Goal: Manage account settings

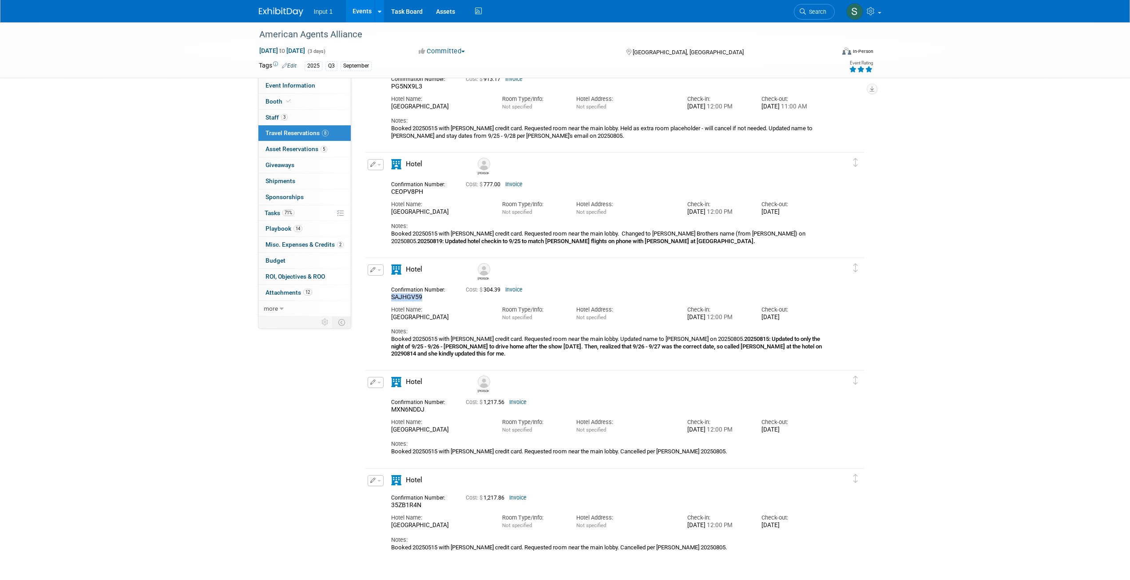
click at [618, 414] on div "Hotel Address: Not specified" at bounding box center [625, 423] width 111 height 20
drag, startPoint x: 420, startPoint y: 298, endPoint x: 393, endPoint y: 298, distance: 27.1
click at [391, 300] on span "SAJHGV59" at bounding box center [406, 296] width 31 height 7
click at [381, 274] on button "button" at bounding box center [376, 269] width 16 height 11
click at [386, 284] on button "Edit Reservation" at bounding box center [405, 285] width 75 height 13
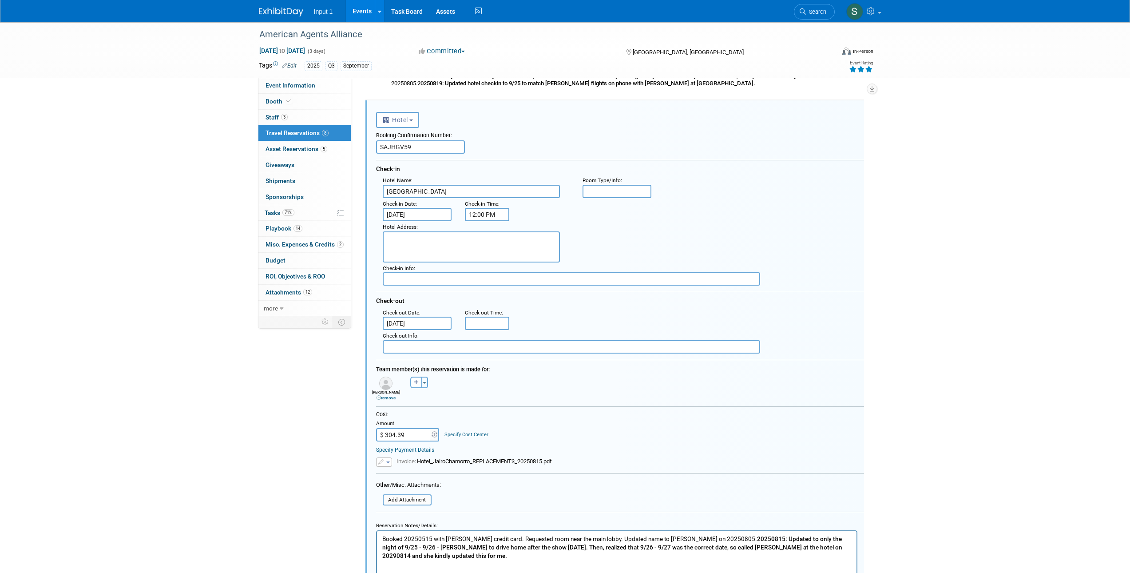
click at [417, 149] on input "SAJHGV59" at bounding box center [420, 146] width 89 height 13
paste input "S"
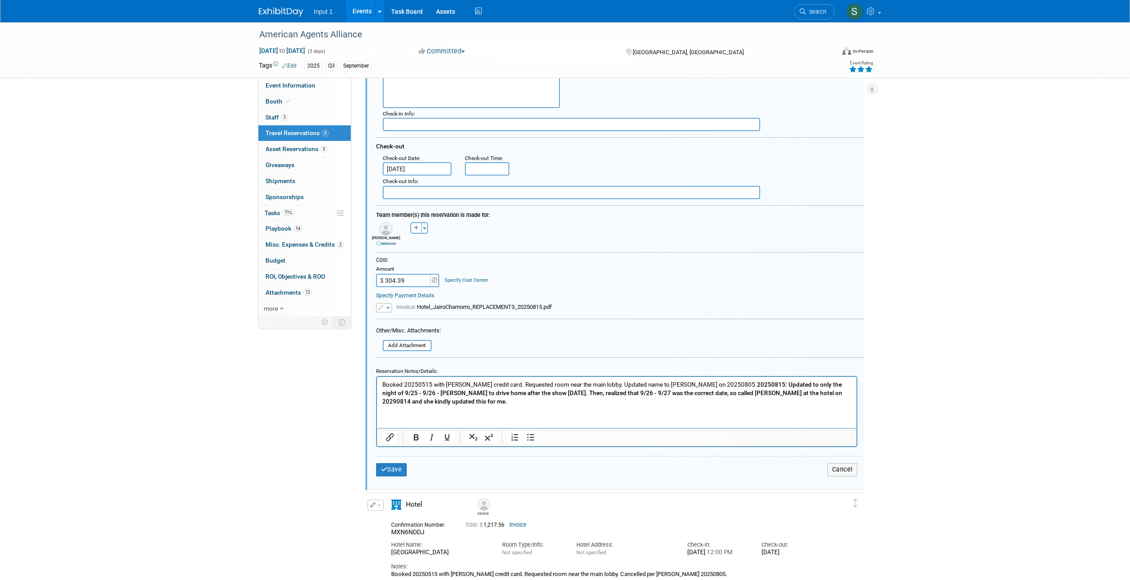
scroll to position [1042, 0]
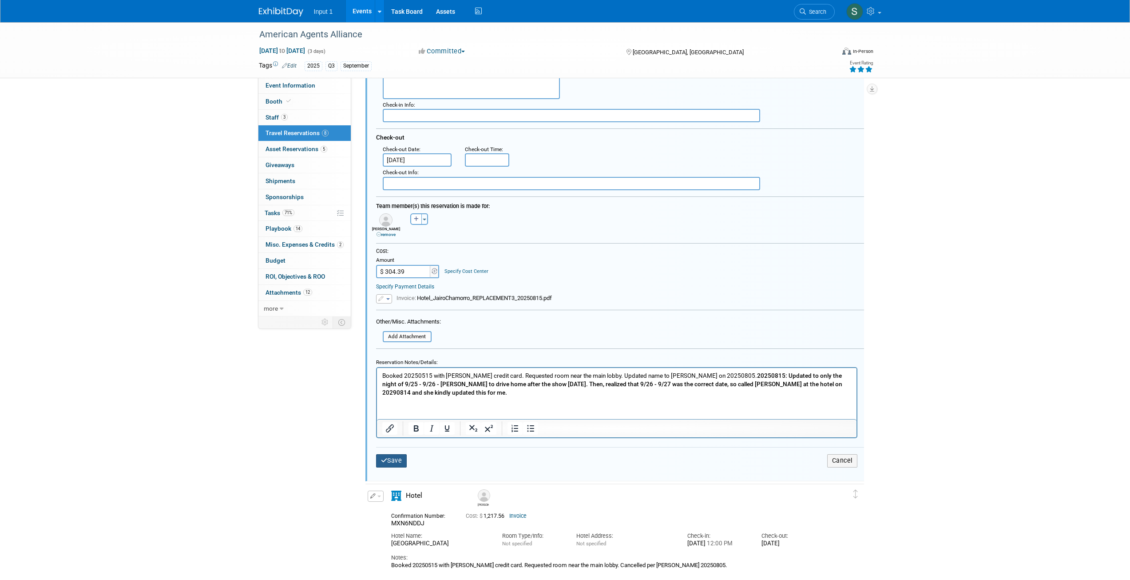
type input "SAJHGVS9"
drag, startPoint x: 386, startPoint y: 461, endPoint x: 420, endPoint y: 465, distance: 34.4
click at [386, 461] on icon "submit" at bounding box center [384, 460] width 7 height 6
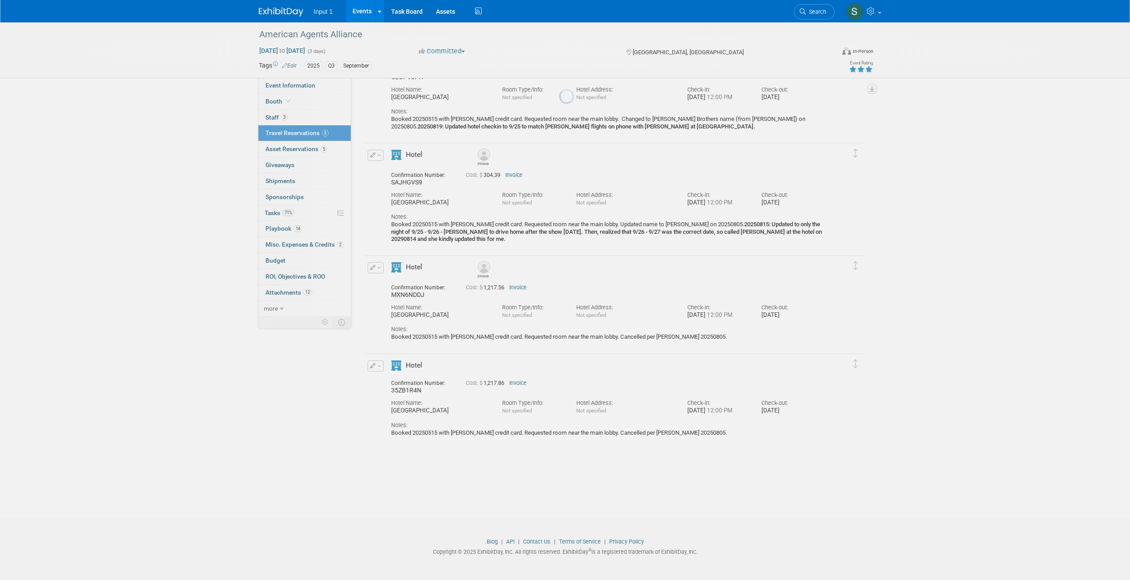
scroll to position [801, 0]
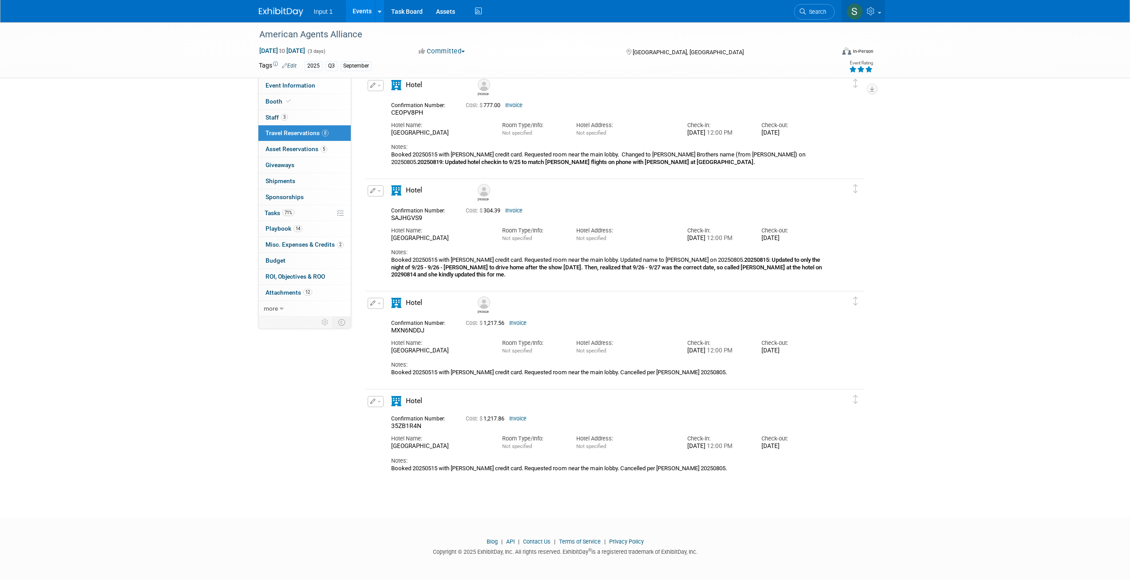
click at [881, 20] on link at bounding box center [864, 11] width 44 height 22
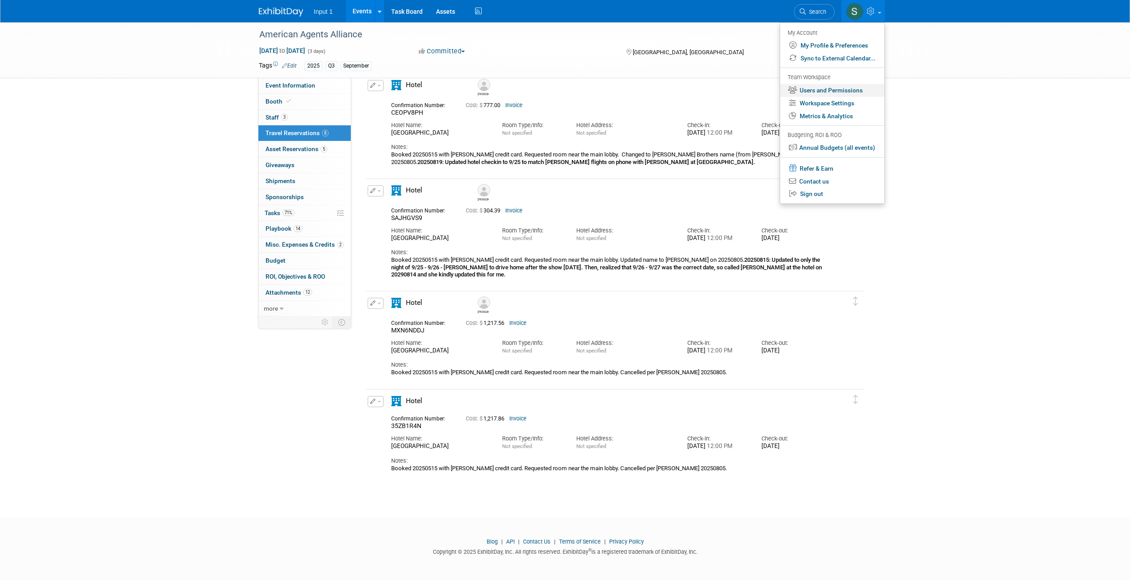
click at [823, 90] on link "Users and Permissions" at bounding box center [832, 90] width 104 height 13
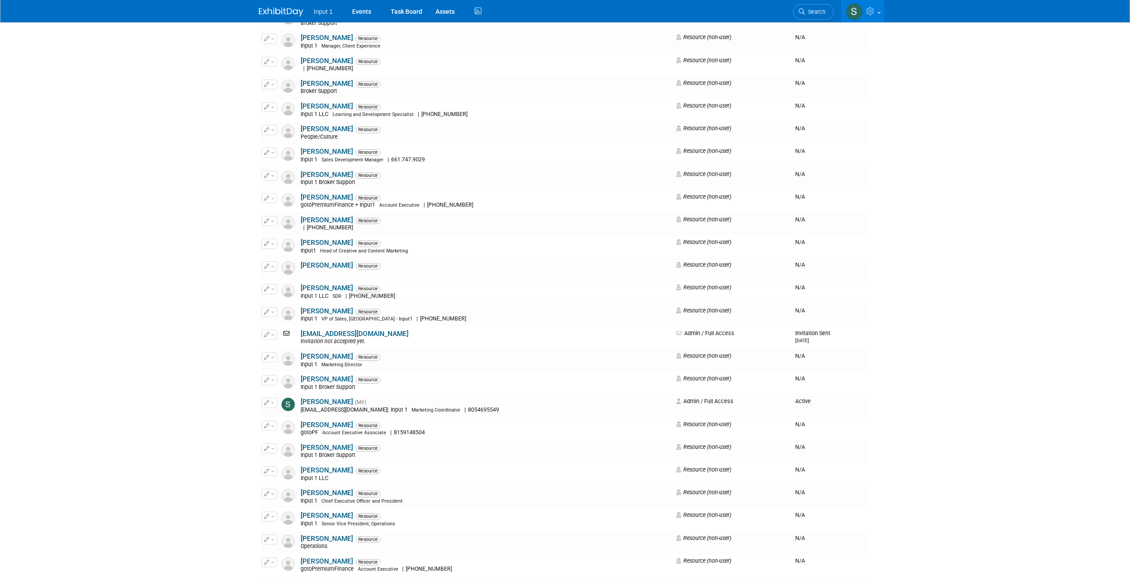
scroll to position [736, 0]
click at [325, 287] on link "[PERSON_NAME]" at bounding box center [327, 286] width 52 height 8
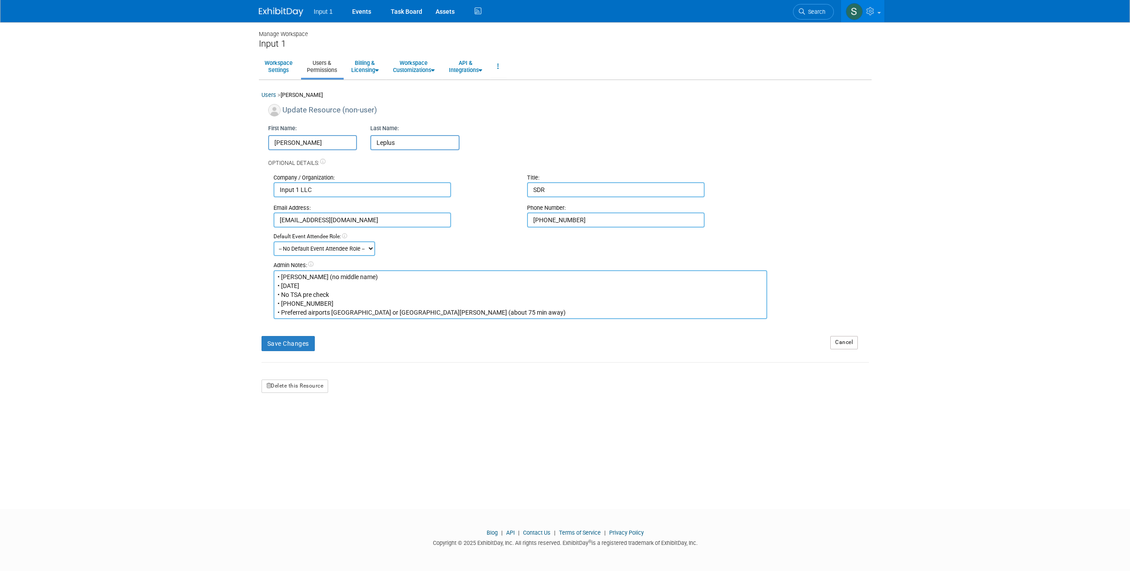
drag, startPoint x: 326, startPoint y: 302, endPoint x: 279, endPoint y: 305, distance: 46.7
click at [280, 304] on textarea "• [PERSON_NAME] (no middle name) • [DATE] • No TSA pre check • [PHONE_NUMBER] •…" at bounding box center [521, 294] width 494 height 49
drag, startPoint x: 477, startPoint y: 63, endPoint x: 474, endPoint y: 51, distance: 12.6
click at [476, 63] on link "API & Integrations" at bounding box center [465, 67] width 45 height 22
click at [616, 44] on div "Input 1" at bounding box center [565, 43] width 613 height 11
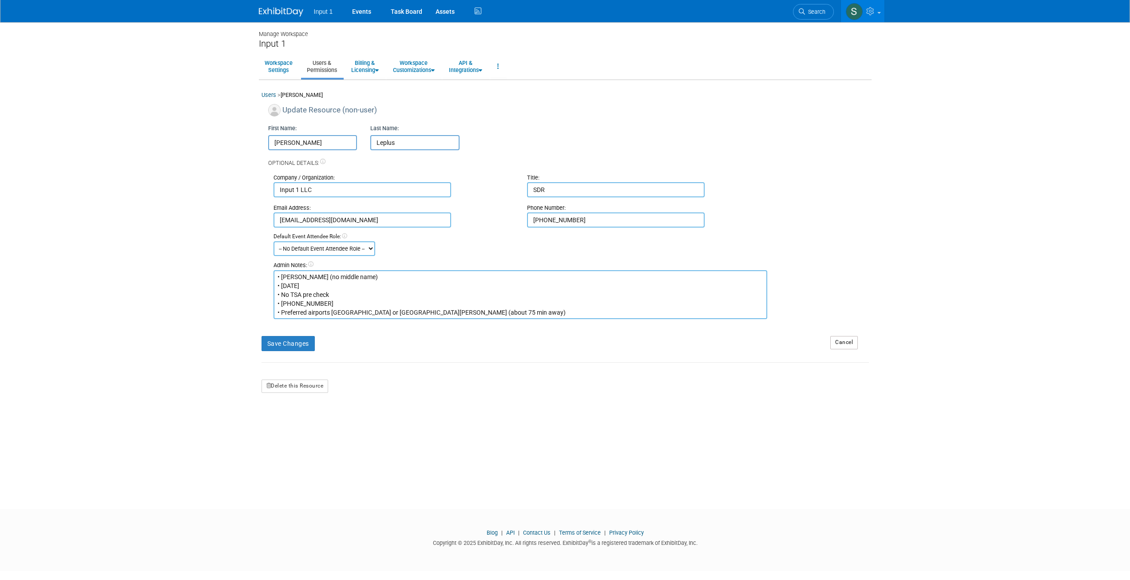
click at [728, 244] on div "Default Event Attendee Role: -- No Default Event Attendee Role -- Demonstrator …" at bounding box center [571, 244] width 609 height 23
click at [532, 398] on div "Manage Workspace Input 1 Workspace Settings Users & Permissions Billing & Licen…" at bounding box center [565, 257] width 626 height 470
